Goal: Task Accomplishment & Management: Manage account settings

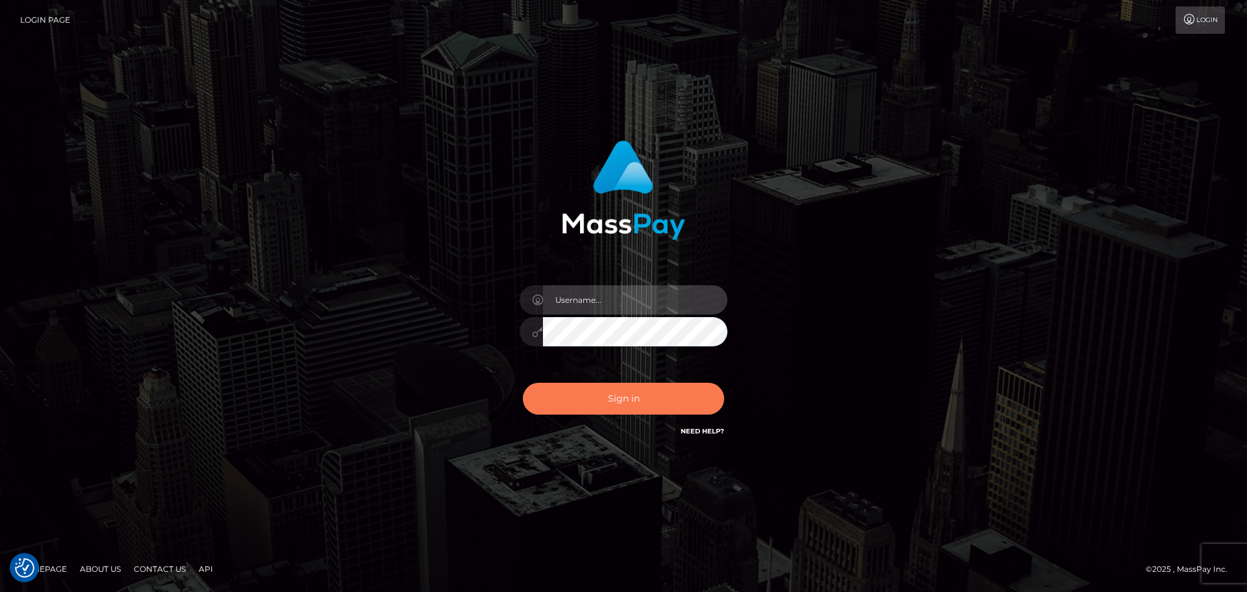
type input "Bedis"
click at [613, 411] on button "Sign in" at bounding box center [623, 399] width 201 height 32
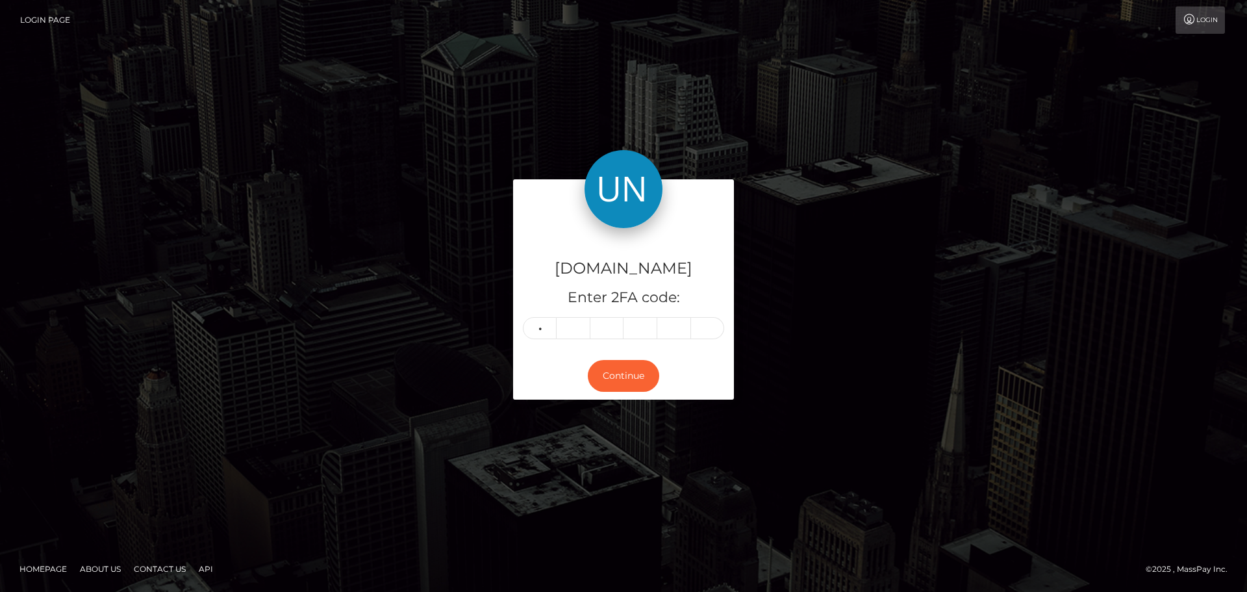
type input "0"
type input "1"
type input "4"
type input "6"
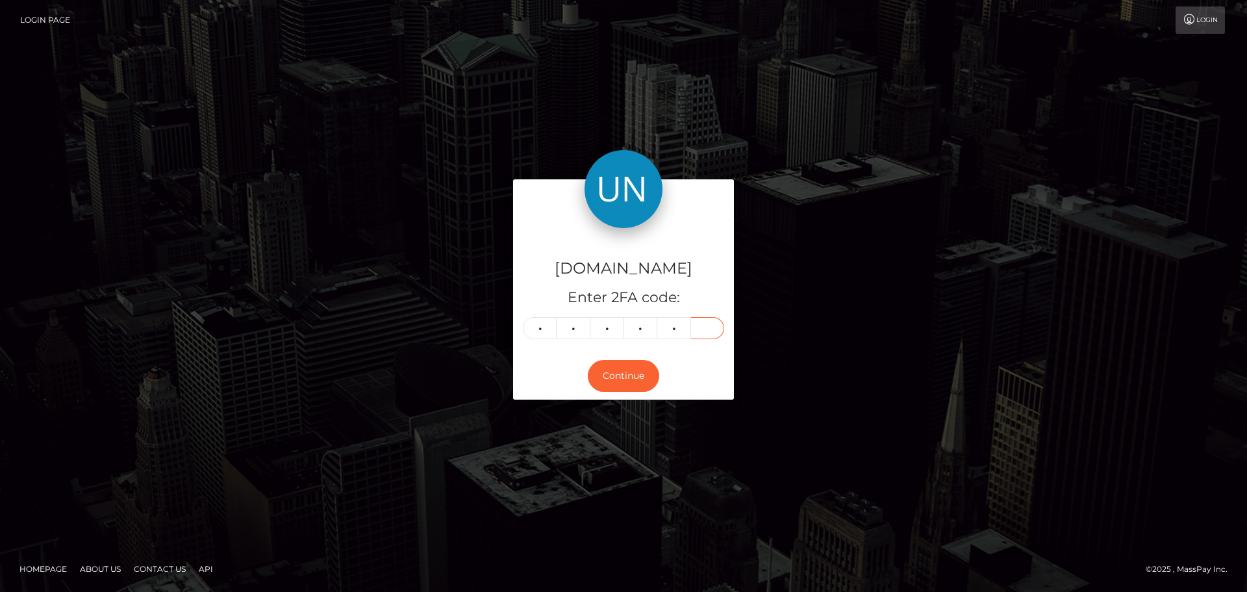
type input "6"
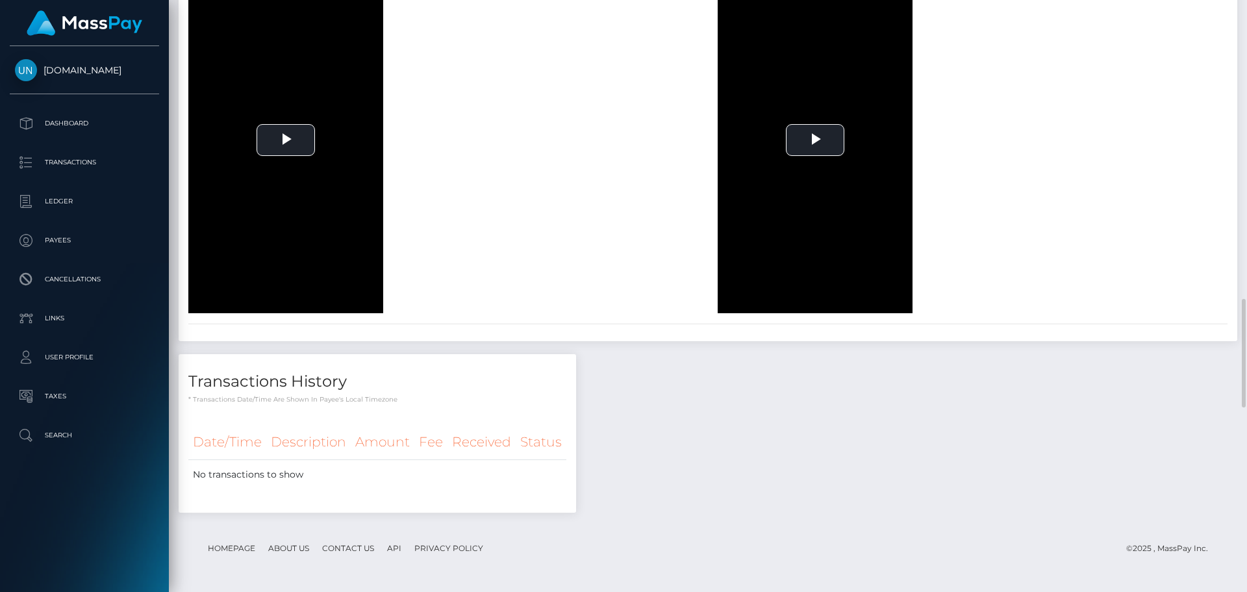
scroll to position [1884, 0]
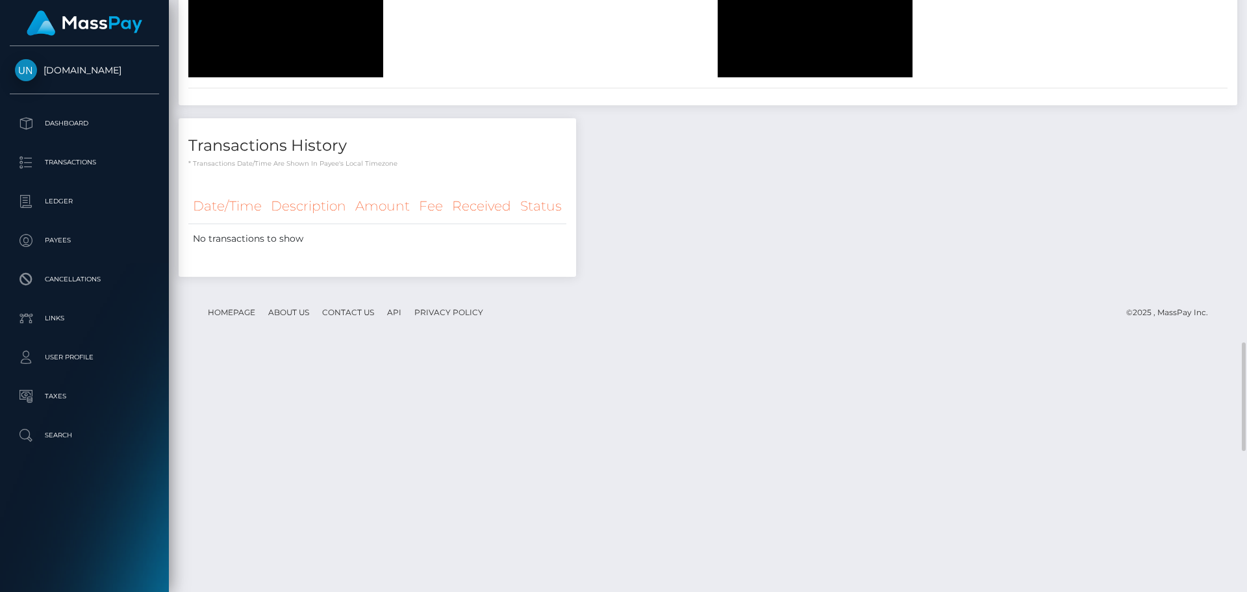
scroll to position [1860, 0]
drag, startPoint x: 899, startPoint y: 339, endPoint x: 899, endPoint y: 418, distance: 78.6
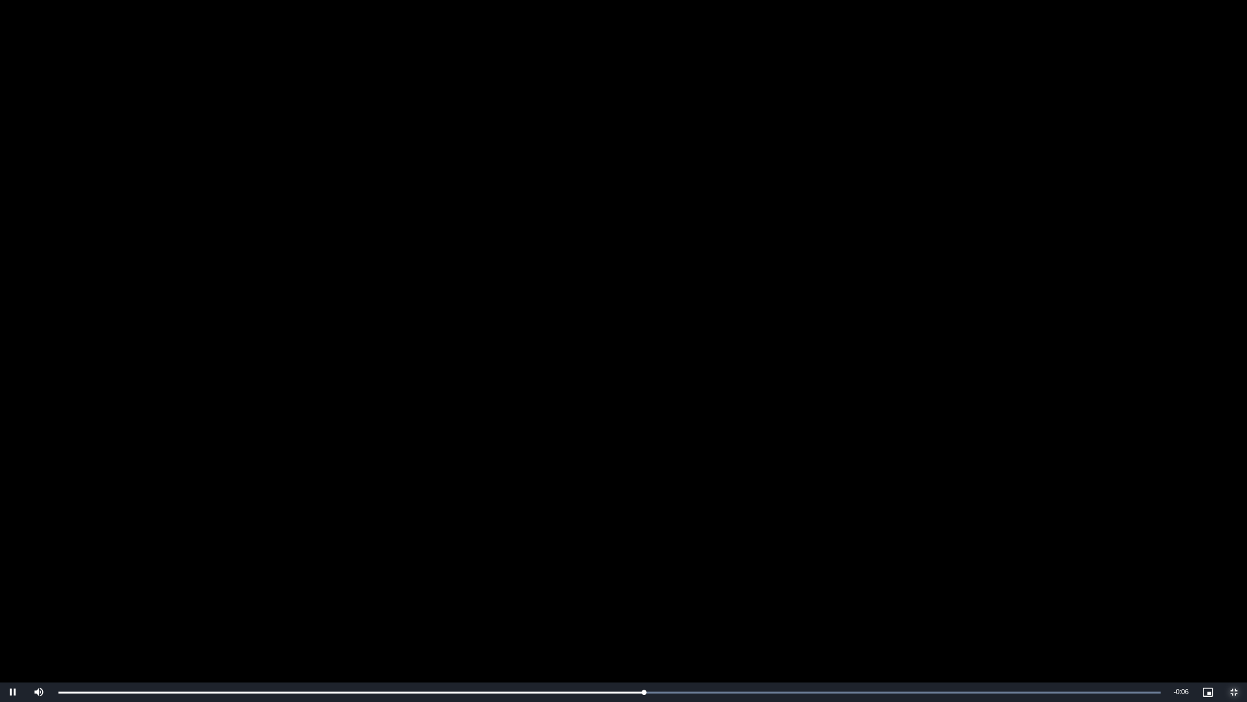
click at [1237, 591] on span "Video Player" at bounding box center [1234, 692] width 26 height 0
